Goal: Information Seeking & Learning: Learn about a topic

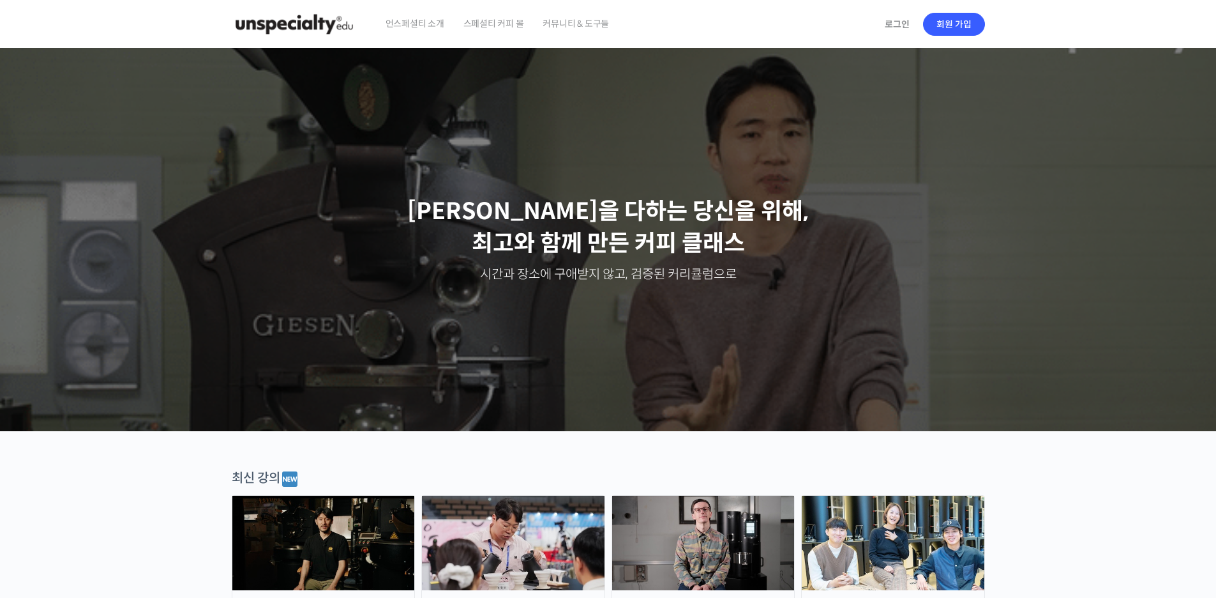
click at [419, 20] on span "언스페셜티 소개" at bounding box center [415, 23] width 59 height 49
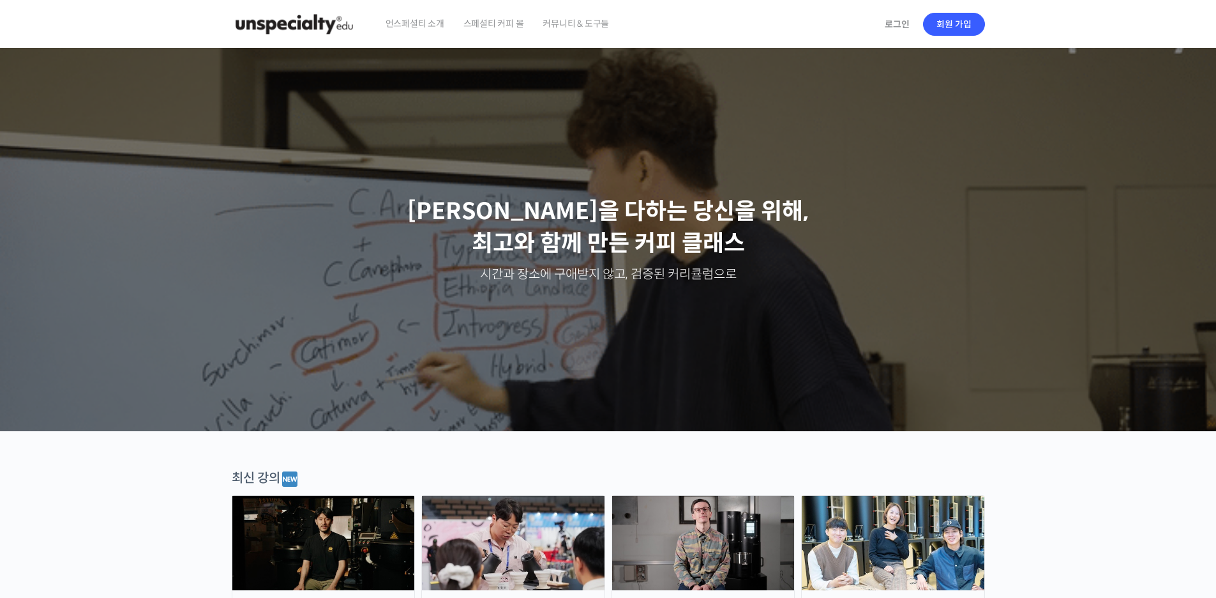
click at [508, 24] on span "스페셜티 커피 몰" at bounding box center [493, 23] width 61 height 49
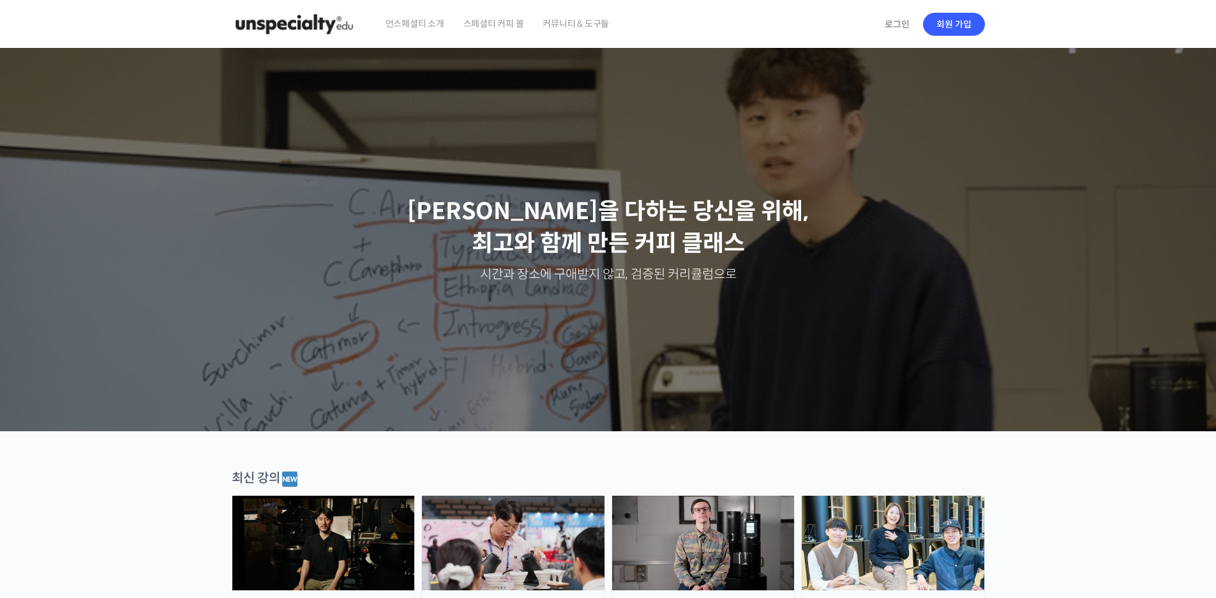
click at [586, 14] on span "커뮤니티 & 도구들" at bounding box center [576, 23] width 66 height 49
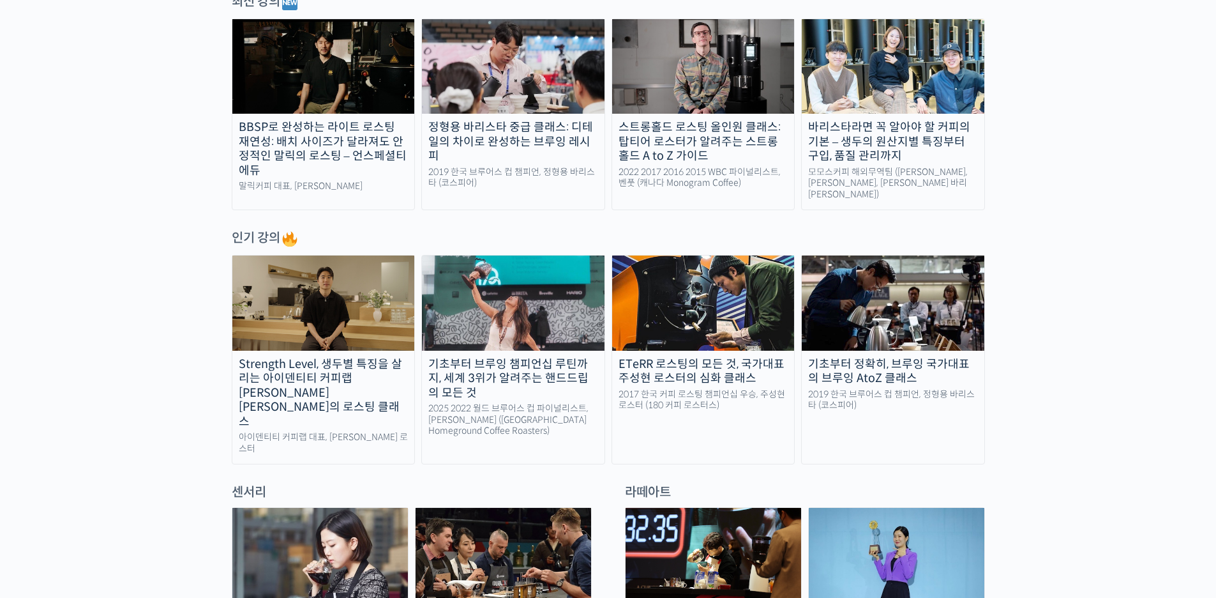
scroll to position [447, 0]
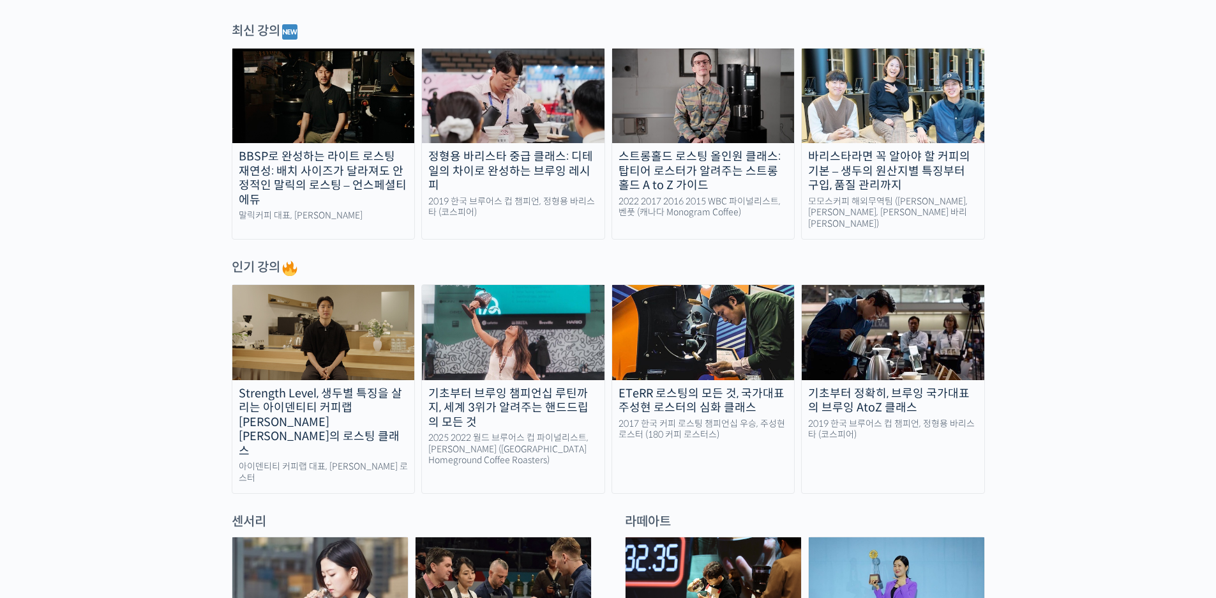
click at [329, 109] on img at bounding box center [323, 96] width 183 height 94
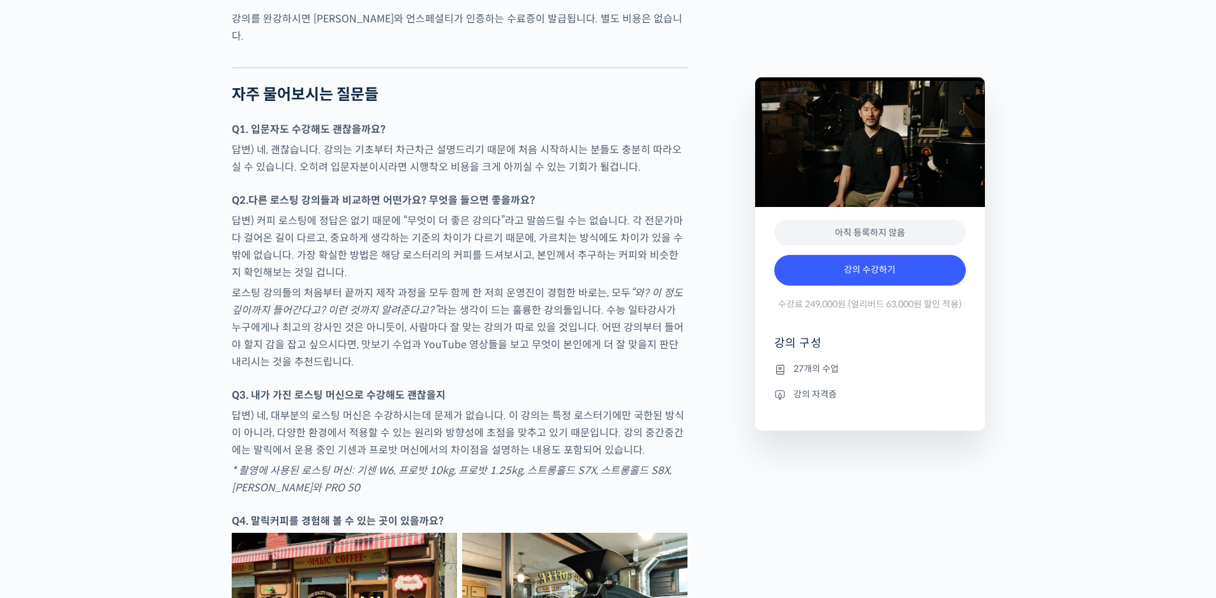
scroll to position [4086, 0]
